Goal: Task Accomplishment & Management: Complete application form

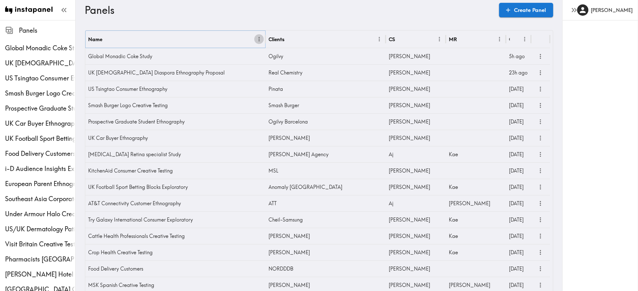
click at [258, 38] on icon "Menu" at bounding box center [259, 39] width 7 height 7
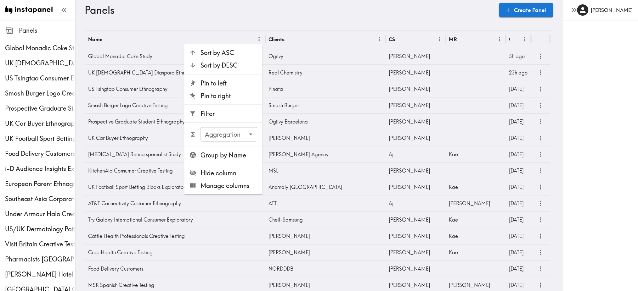
click at [228, 117] on span "Filter" at bounding box center [228, 114] width 57 height 9
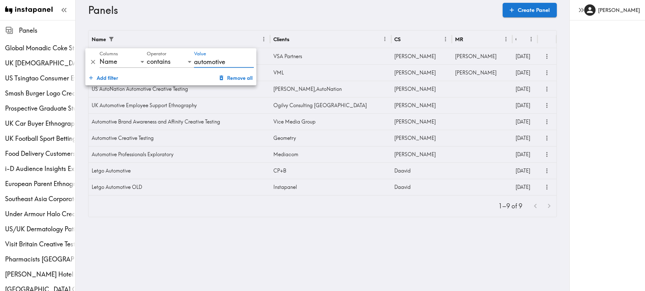
type input "automotive"
click at [543, 123] on icon "more" at bounding box center [546, 121] width 7 height 7
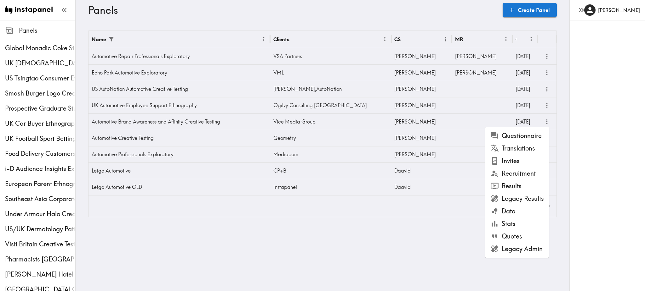
click at [519, 187] on li "Results" at bounding box center [517, 186] width 64 height 13
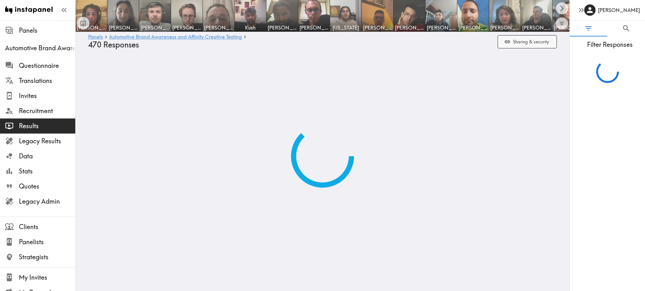
click at [517, 43] on button "Sharing & security" at bounding box center [526, 42] width 59 height 14
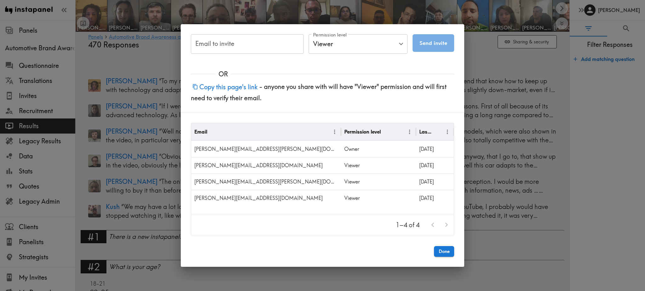
click at [232, 86] on button "Copy this page's link" at bounding box center [225, 87] width 68 height 14
click at [146, 65] on div "Email to invite Email to invite Permission level Viewer Viewer Permission level…" at bounding box center [322, 145] width 645 height 291
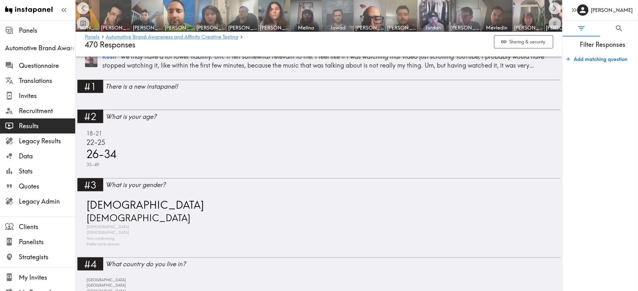
scroll to position [0, 294]
click at [430, 14] on img at bounding box center [433, 15] width 33 height 33
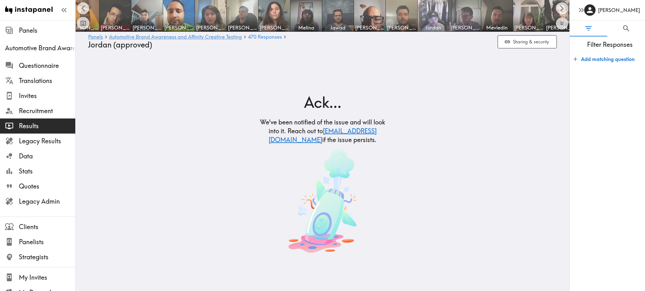
click at [442, 13] on img at bounding box center [433, 15] width 33 height 33
click at [465, 12] on img at bounding box center [464, 15] width 33 height 33
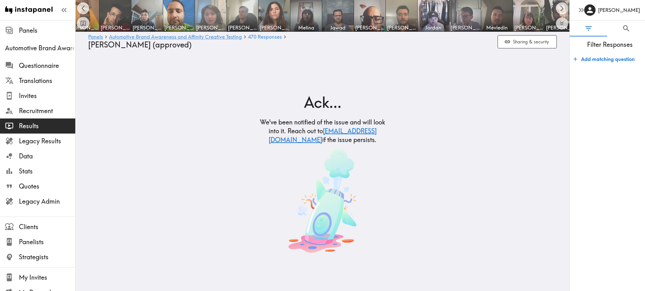
click at [219, 13] on img at bounding box center [210, 15] width 33 height 33
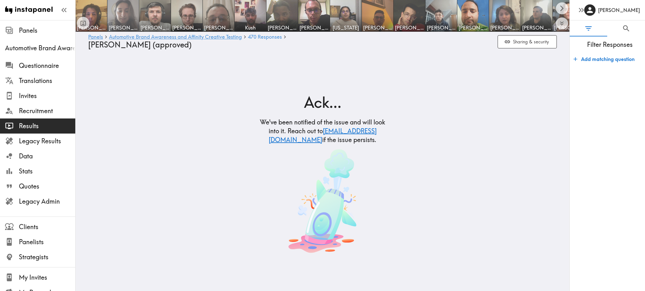
click at [120, 14] on img at bounding box center [123, 15] width 33 height 33
click at [125, 37] on link "Automotive Brand Awareness and Affinity Creative Testing" at bounding box center [175, 37] width 133 height 6
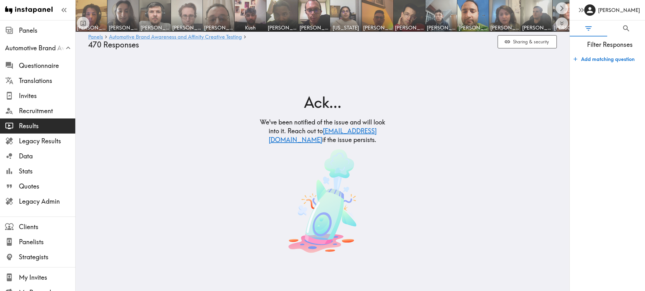
click at [175, 14] on img at bounding box center [186, 15] width 33 height 33
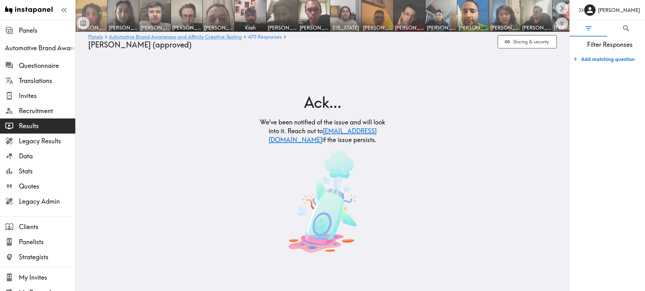
click at [99, 12] on img at bounding box center [91, 15] width 33 height 33
click at [383, 11] on img at bounding box center [377, 15] width 33 height 33
click at [157, 39] on link "Automotive Brand Awareness and Affinity Creative Testing" at bounding box center [175, 37] width 133 height 6
click at [163, 33] on div "Panels Automotive Brand Awareness and Affinity Creative Testing 470 Responses S…" at bounding box center [322, 42] width 468 height 20
click at [93, 36] on link "Panels" at bounding box center [95, 37] width 15 height 6
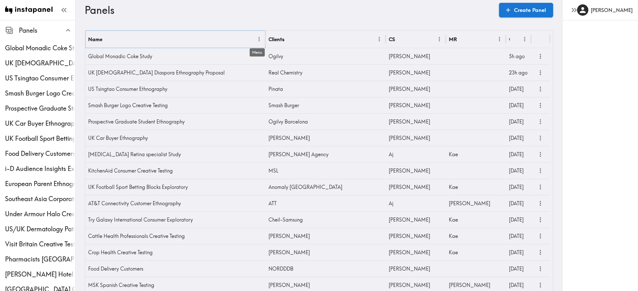
click at [257, 39] on icon "Menu" at bounding box center [259, 39] width 7 height 7
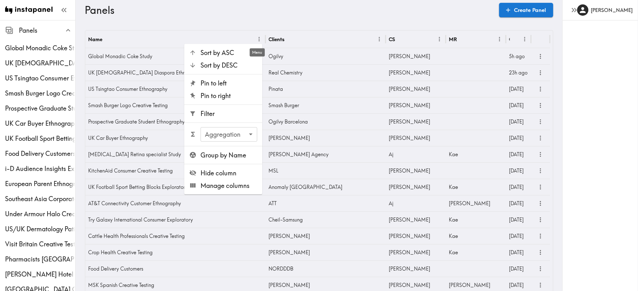
click at [217, 110] on span "Filter" at bounding box center [228, 114] width 57 height 9
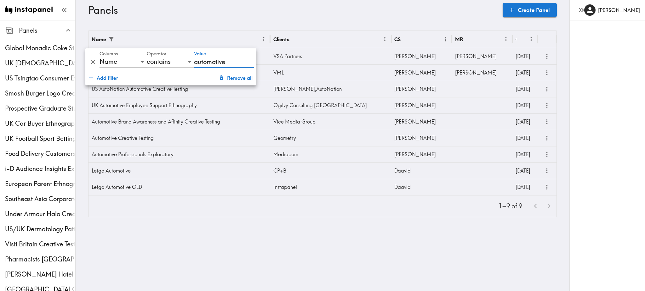
type input "automotive"
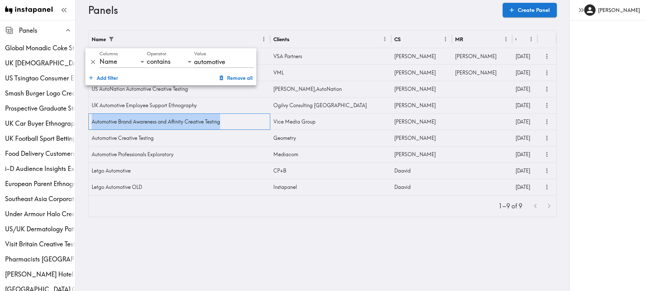
drag, startPoint x: 226, startPoint y: 123, endPoint x: 90, endPoint y: 122, distance: 136.3
click at [90, 122] on div "Automotive Brand Awareness and Affinity Creative Testing" at bounding box center [179, 122] width 182 height 16
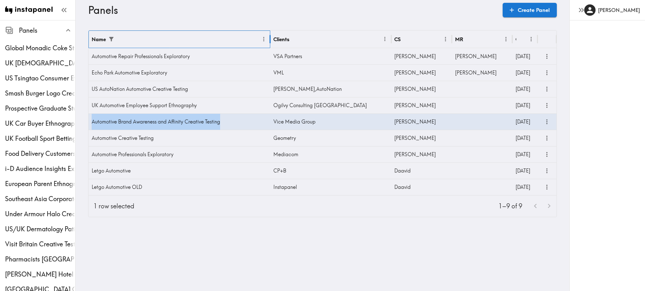
copy div "Automotive Brand Awareness and Affinity Creative Testing"
click at [530, 13] on link "Create Panel" at bounding box center [529, 10] width 54 height 14
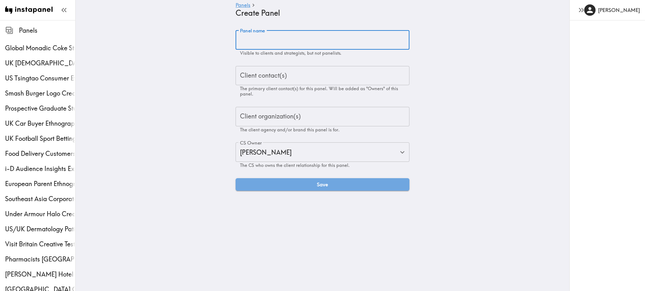
click at [272, 43] on input "Panel name" at bounding box center [322, 40] width 174 height 20
paste input "US Travel [US_STATE] Brand Lift Study"
type input "US Travel [US_STATE] Brand Lift Study"
click at [251, 71] on div "Client contact(s) Client contact(s) The primary client contact(s) for this pane…" at bounding box center [322, 81] width 174 height 31
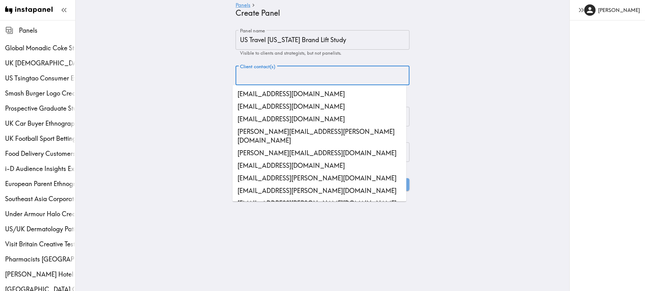
paste input "[PERSON_NAME][EMAIL_ADDRESS][PERSON_NAME][DOMAIN_NAME]"
type input "[PERSON_NAME][EMAIL_ADDRESS][PERSON_NAME][DOMAIN_NAME]"
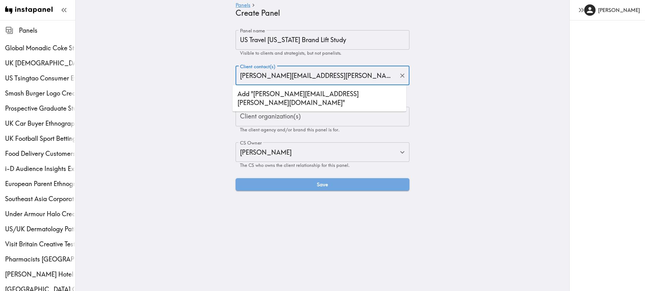
click at [309, 96] on li "Add "[PERSON_NAME][EMAIL_ADDRESS][PERSON_NAME][DOMAIN_NAME]"" at bounding box center [319, 98] width 174 height 21
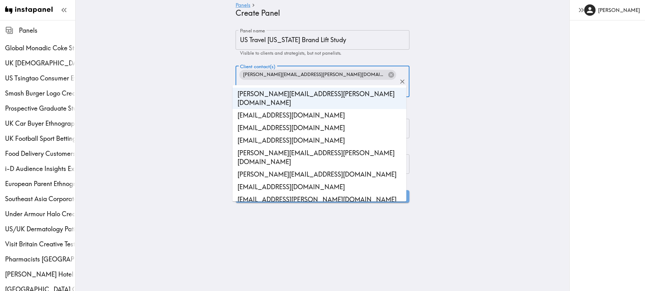
click at [440, 102] on main "Panels Create Panel Panel name US Travel [US_STATE] Brand Lift Study Panel name…" at bounding box center [322, 116] width 493 height 193
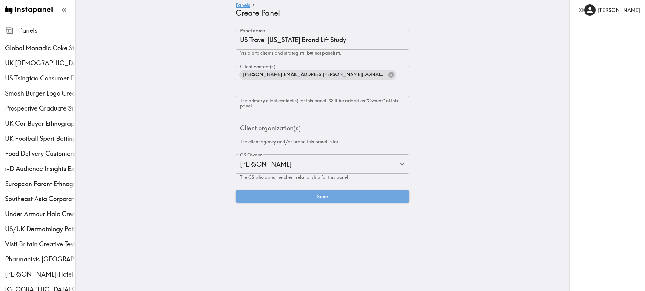
click at [332, 122] on input "Client organization(s)" at bounding box center [322, 129] width 168 height 14
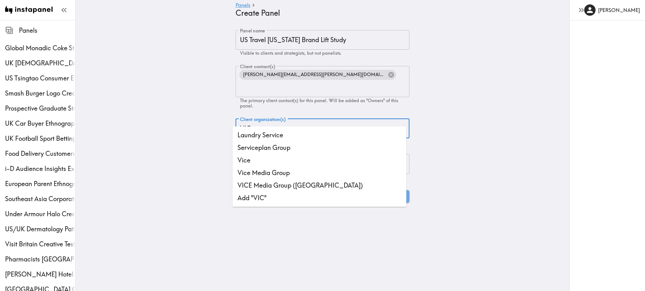
type input "VICE"
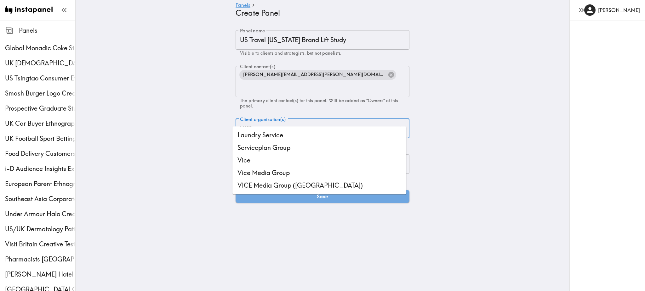
click at [288, 172] on li "Vice Media Group" at bounding box center [319, 173] width 174 height 13
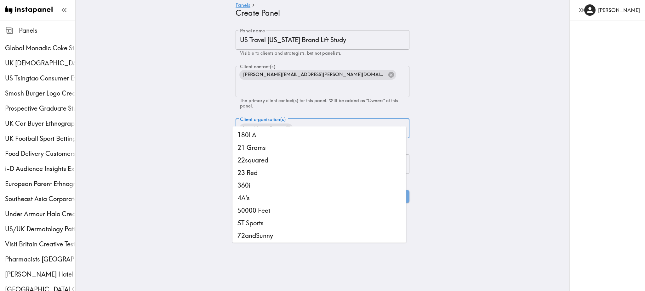
scroll to position [8043, 0]
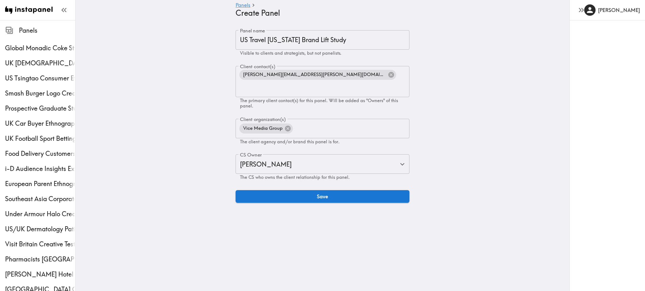
click at [412, 144] on div "Panel name US Travel [US_STATE] Brand Lift Study Panel name Visible to clients …" at bounding box center [322, 116] width 189 height 173
click at [304, 190] on button "Save" at bounding box center [322, 196] width 174 height 13
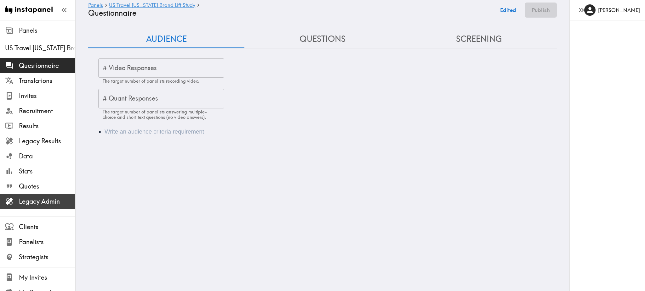
click at [39, 198] on span "Legacy Admin" at bounding box center [47, 201] width 56 height 9
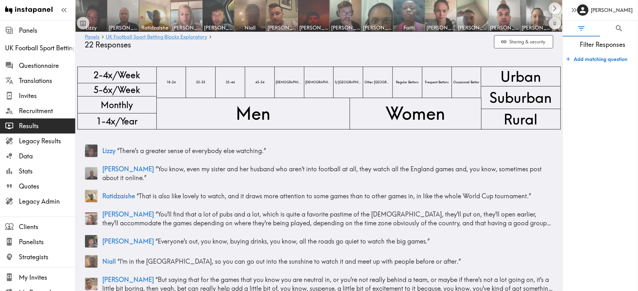
click at [187, 19] on img at bounding box center [186, 15] width 33 height 33
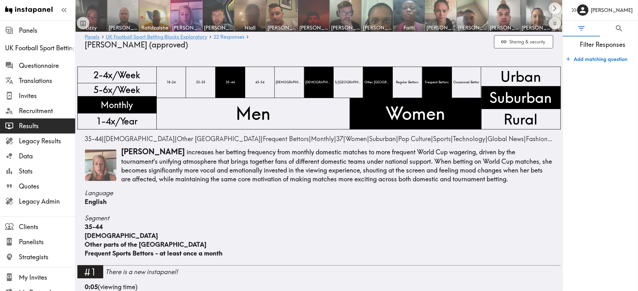
click at [94, 167] on img at bounding box center [100, 165] width 31 height 31
click at [226, 36] on span "22 Responses" at bounding box center [228, 36] width 31 height 5
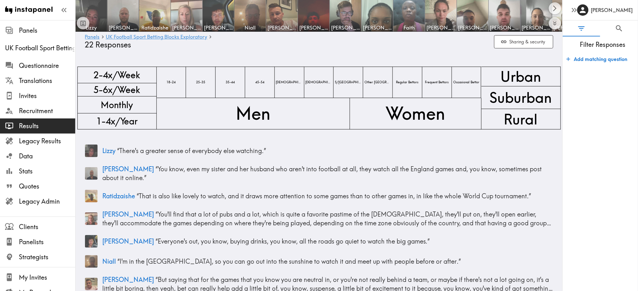
click at [186, 8] on img at bounding box center [186, 15] width 33 height 33
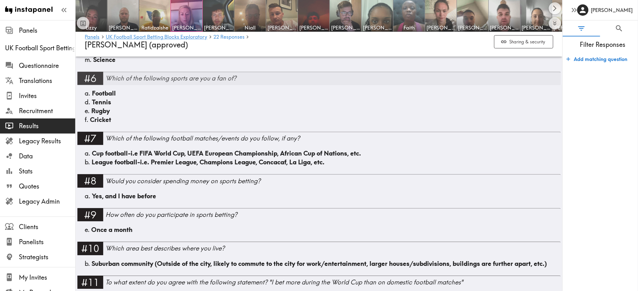
scroll to position [546, 0]
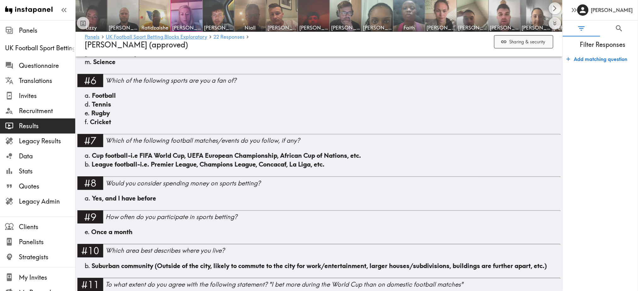
click at [512, 47] on button "Sharing & security" at bounding box center [523, 42] width 59 height 14
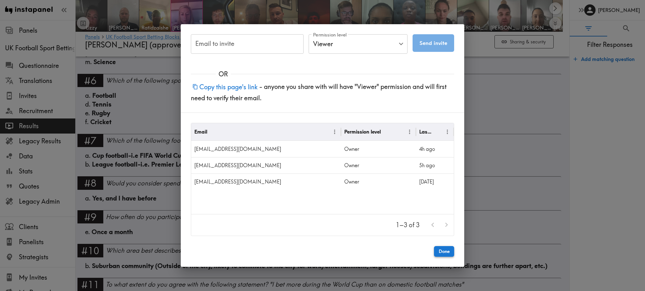
click at [441, 250] on button "Done" at bounding box center [444, 251] width 20 height 11
